Goal: Find specific page/section: Find specific page/section

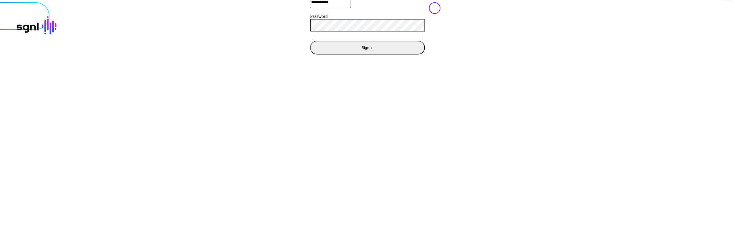
click at [326, 66] on div "**********" at bounding box center [368, 2] width 742 height 127
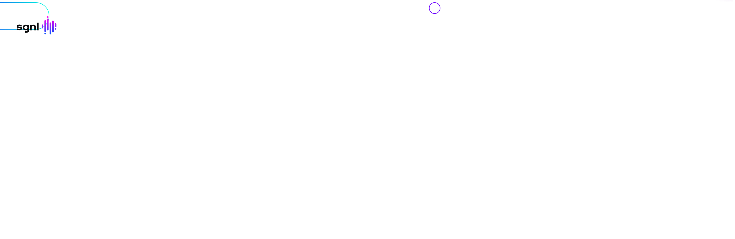
click at [308, 2] on div "© SGNL.ai, Inc. SGNL® is a registered trademark. Privacy & Terms" at bounding box center [367, 2] width 731 height 0
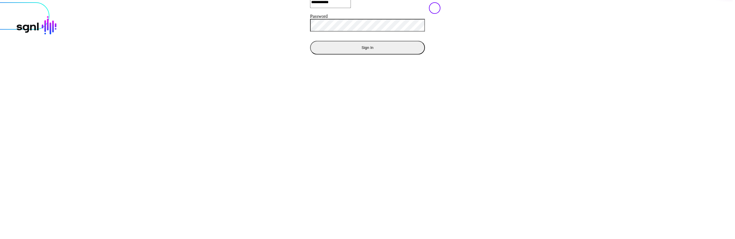
click at [310, 54] on button "Sign In" at bounding box center [367, 47] width 115 height 14
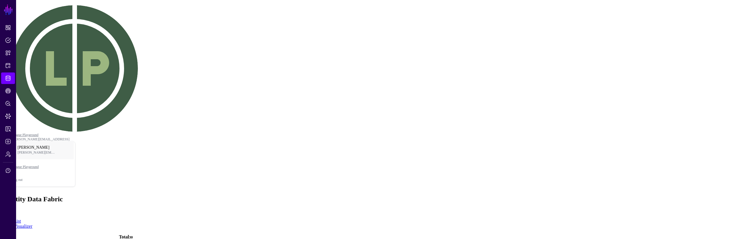
click at [545, 163] on main "SGNL Dashboard Policies Snippets Protected Systems Identity Data Fabric CAEP Hu…" at bounding box center [367, 115] width 731 height 226
drag, startPoint x: 544, startPoint y: 186, endPoint x: 534, endPoint y: 174, distance: 15.2
click at [544, 186] on main "SGNL Dashboard Policies Snippets Protected Systems Identity Data Fabric CAEP Hu…" at bounding box center [367, 115] width 731 height 226
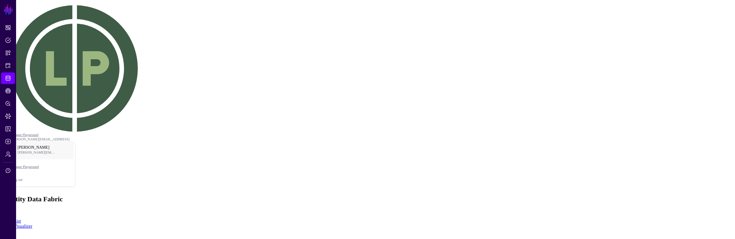
click at [503, 168] on main "SGNL Dashboard Policies Snippets Protected Systems Identity Data Fabric CAEP Hu…" at bounding box center [367, 115] width 731 height 226
click at [451, 142] on main "SGNL Dashboard Policies Snippets Protected Systems Identity Data Fabric CAEP Hu…" at bounding box center [367, 115] width 731 height 226
click at [252, 119] on main "SGNL Dashboard Policies Snippets Protected Systems Identity Data Fabric CAEP Hu…" at bounding box center [367, 115] width 731 height 226
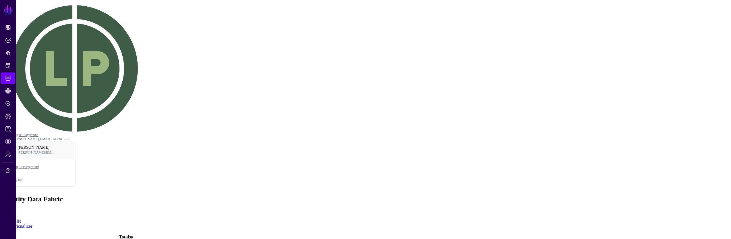
drag, startPoint x: 450, startPoint y: 45, endPoint x: 447, endPoint y: 41, distance: 4.7
click at [448, 218] on ul "List Visualizer" at bounding box center [365, 223] width 726 height 10
